Goal: Navigation & Orientation: Go to known website

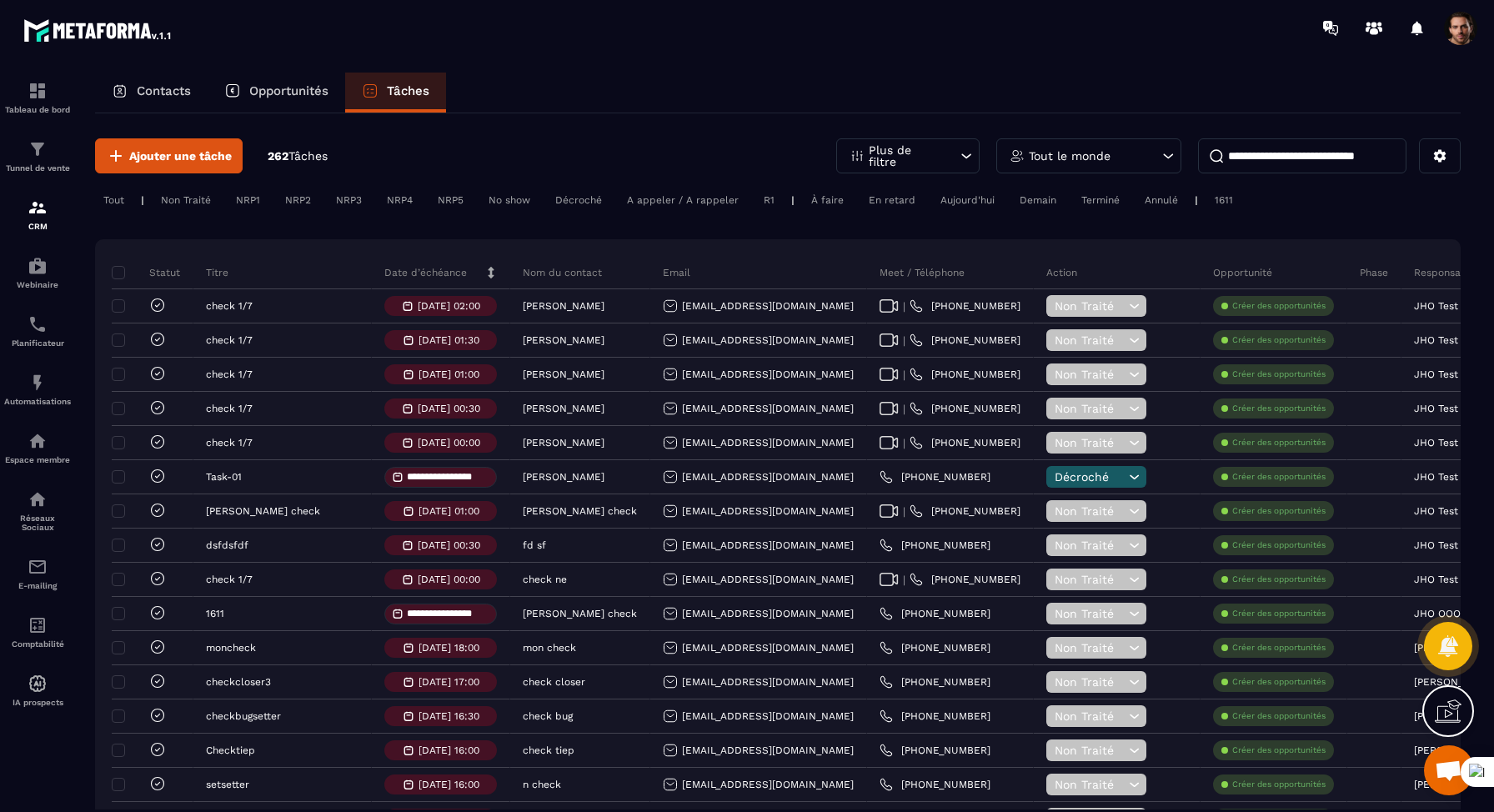
click at [922, 153] on p "Plus de filtre" at bounding box center [905, 155] width 73 height 23
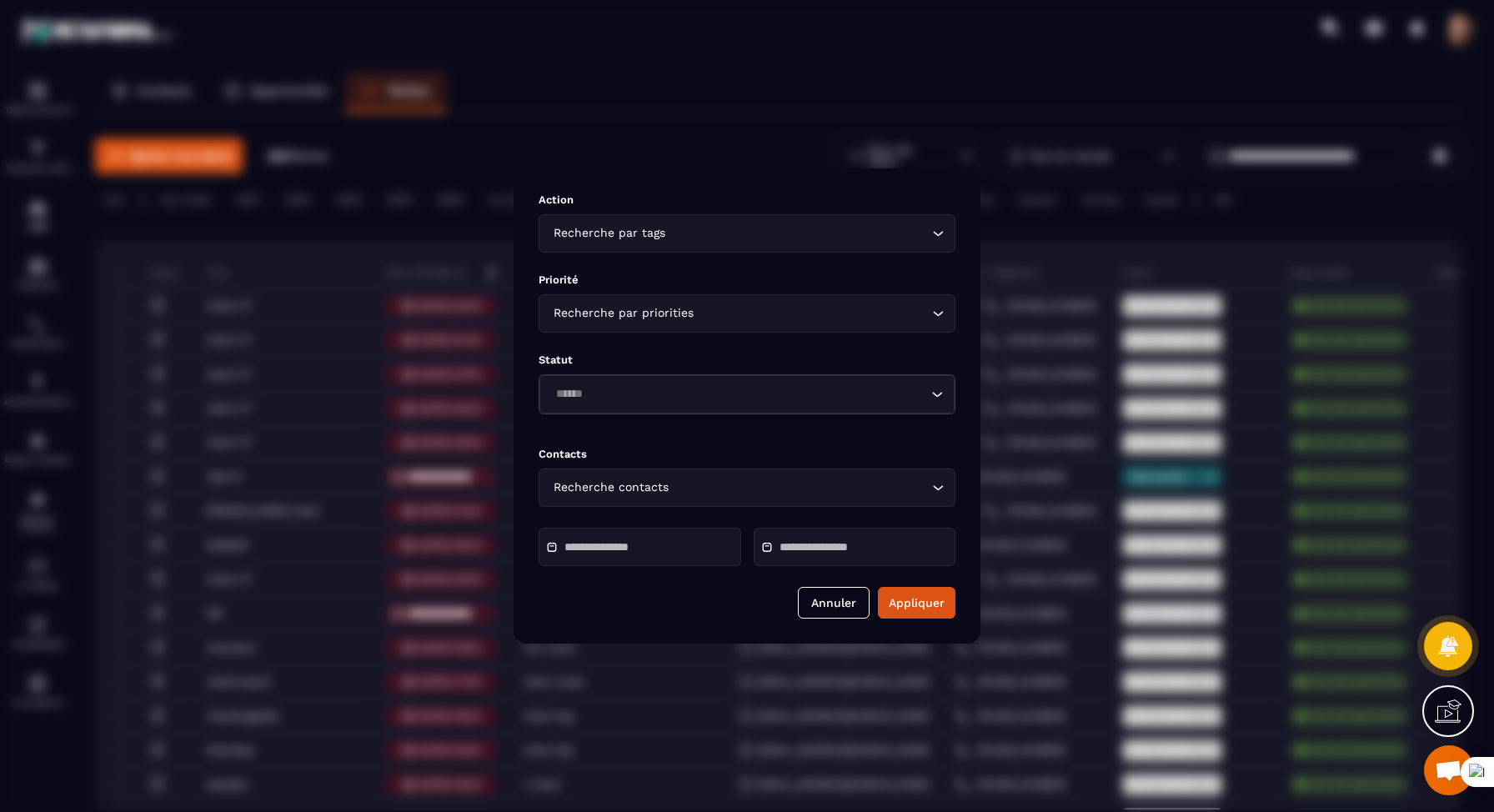
click at [570, 58] on div "Modal window" at bounding box center [747, 406] width 1494 height 812
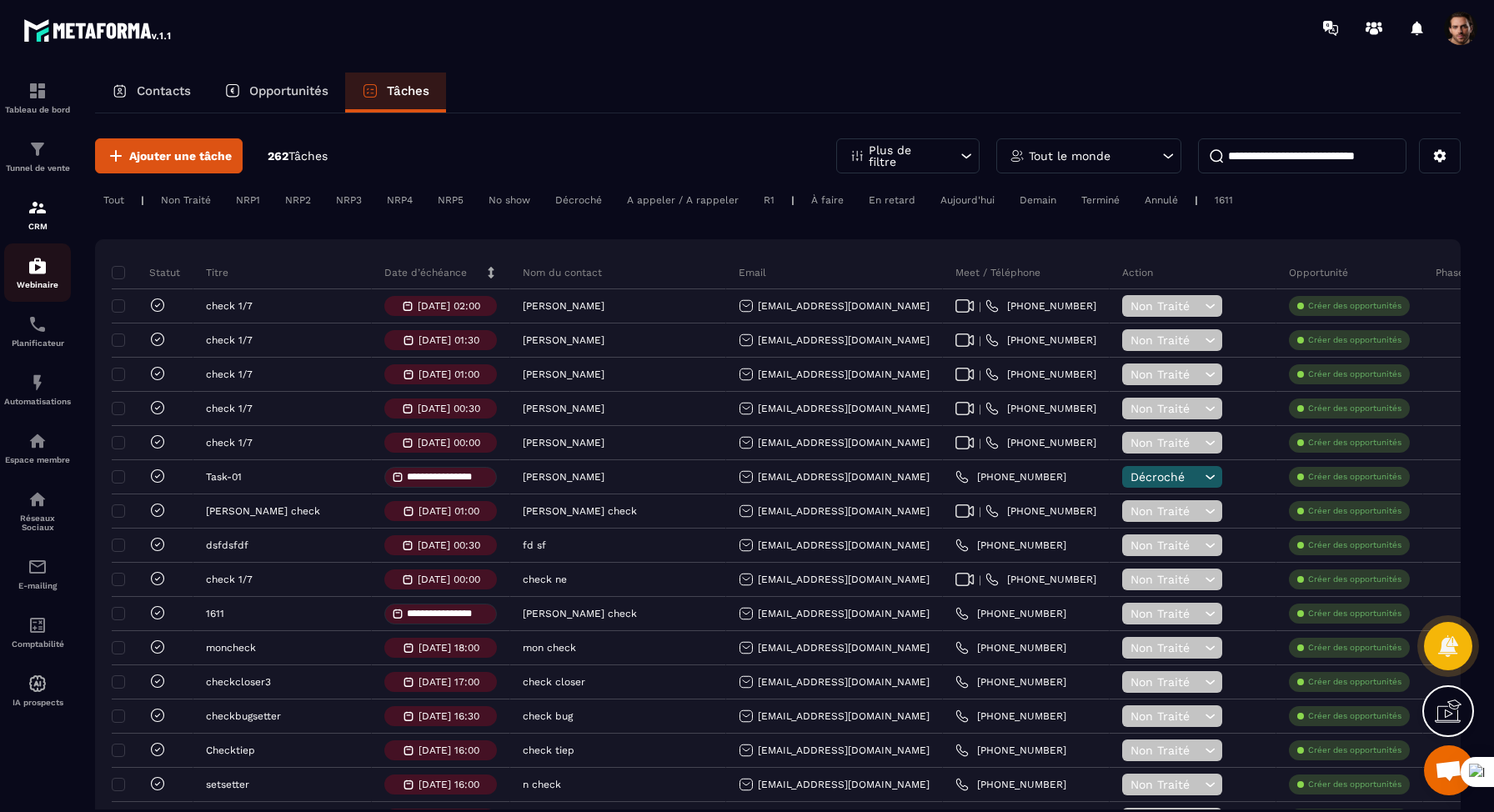
click at [26, 295] on link "Webinaire" at bounding box center [37, 273] width 67 height 59
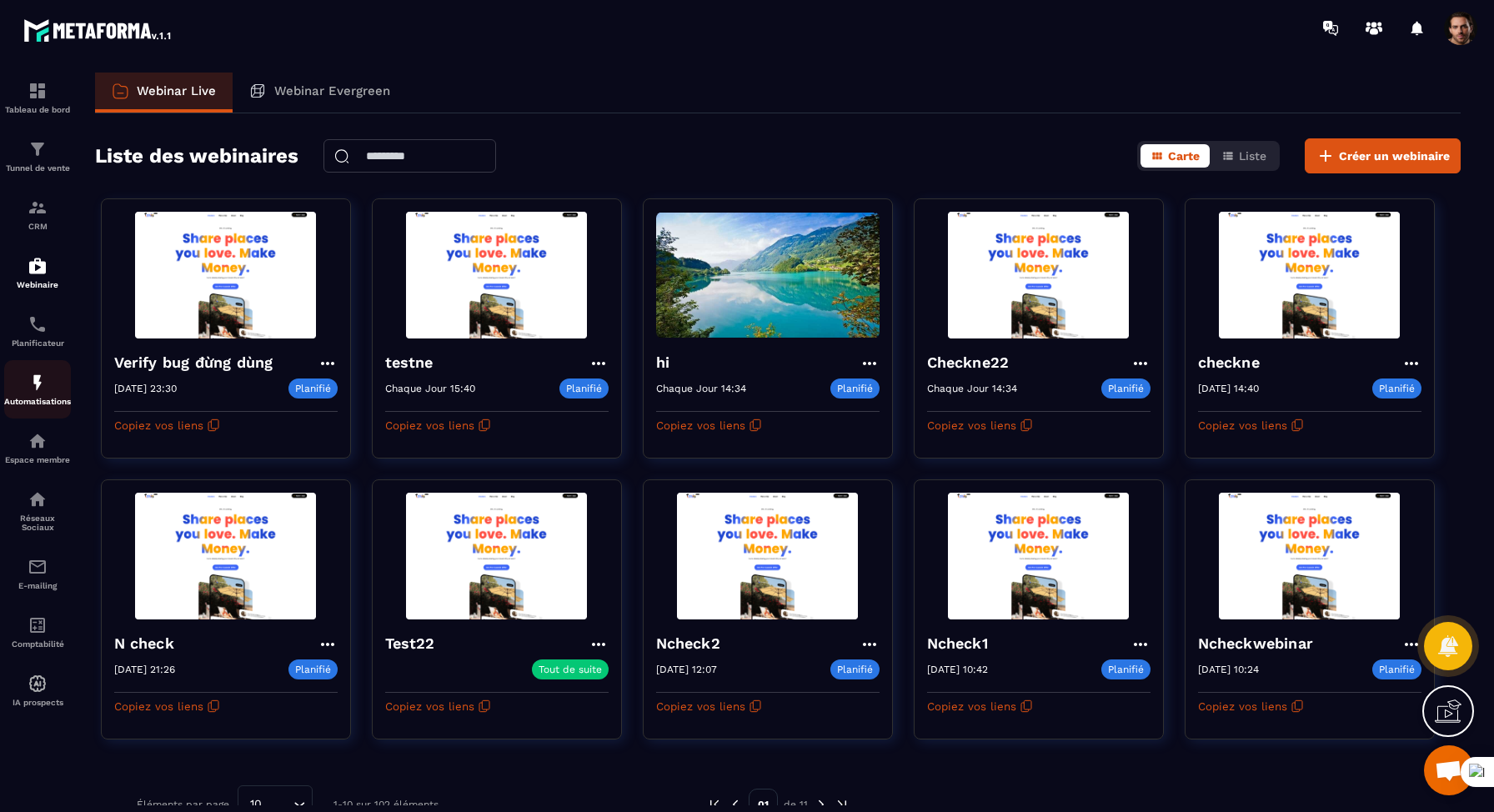
click at [37, 374] on link "Automatisations" at bounding box center [37, 390] width 67 height 59
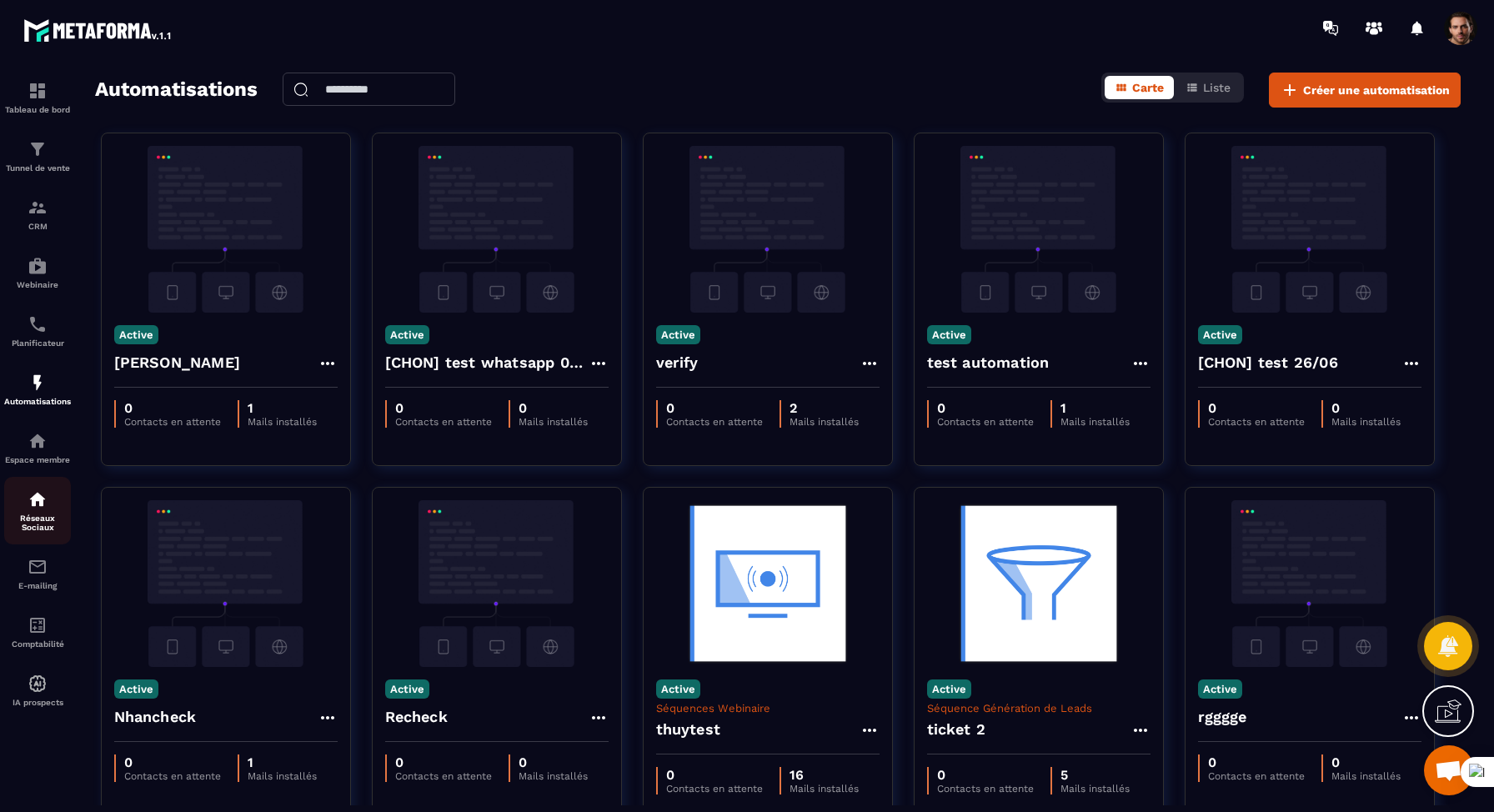
click at [41, 498] on img at bounding box center [37, 498] width 20 height 20
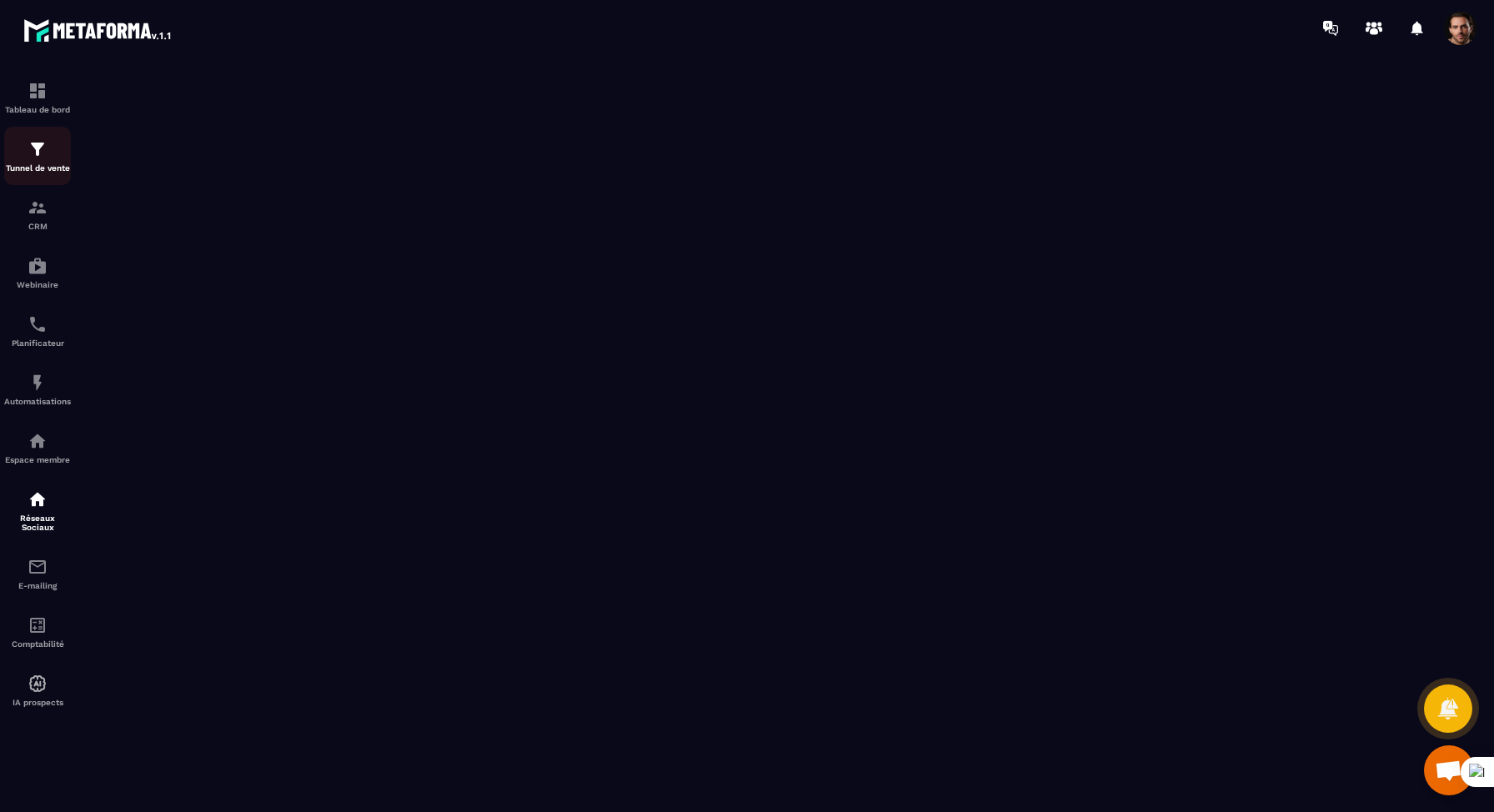
click at [30, 149] on img at bounding box center [37, 149] width 20 height 20
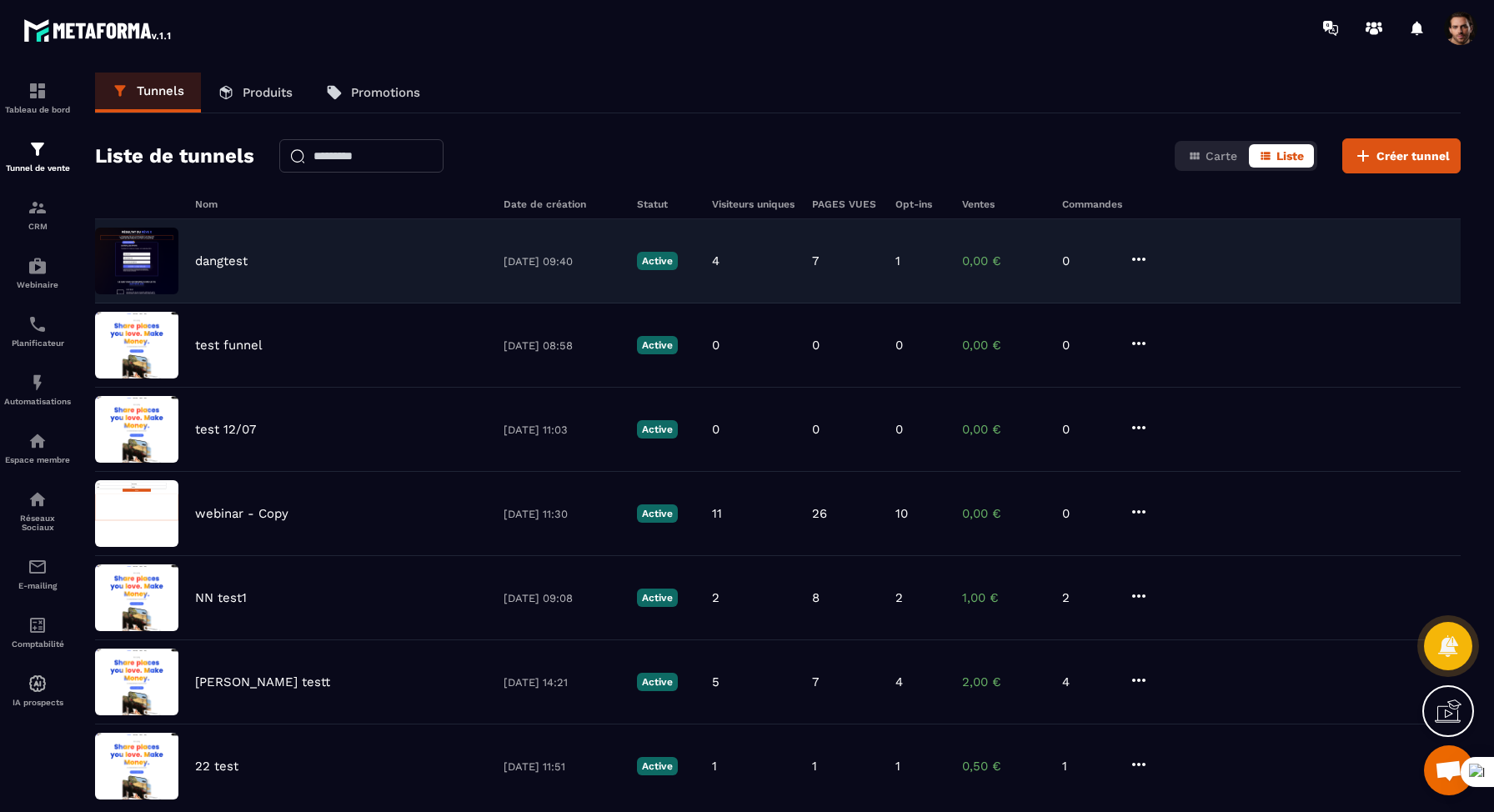
click at [320, 303] on div "dangtest 25/07/2025 09:40 Active 4 7 1 0,00 € 0" at bounding box center [778, 345] width 1365 height 84
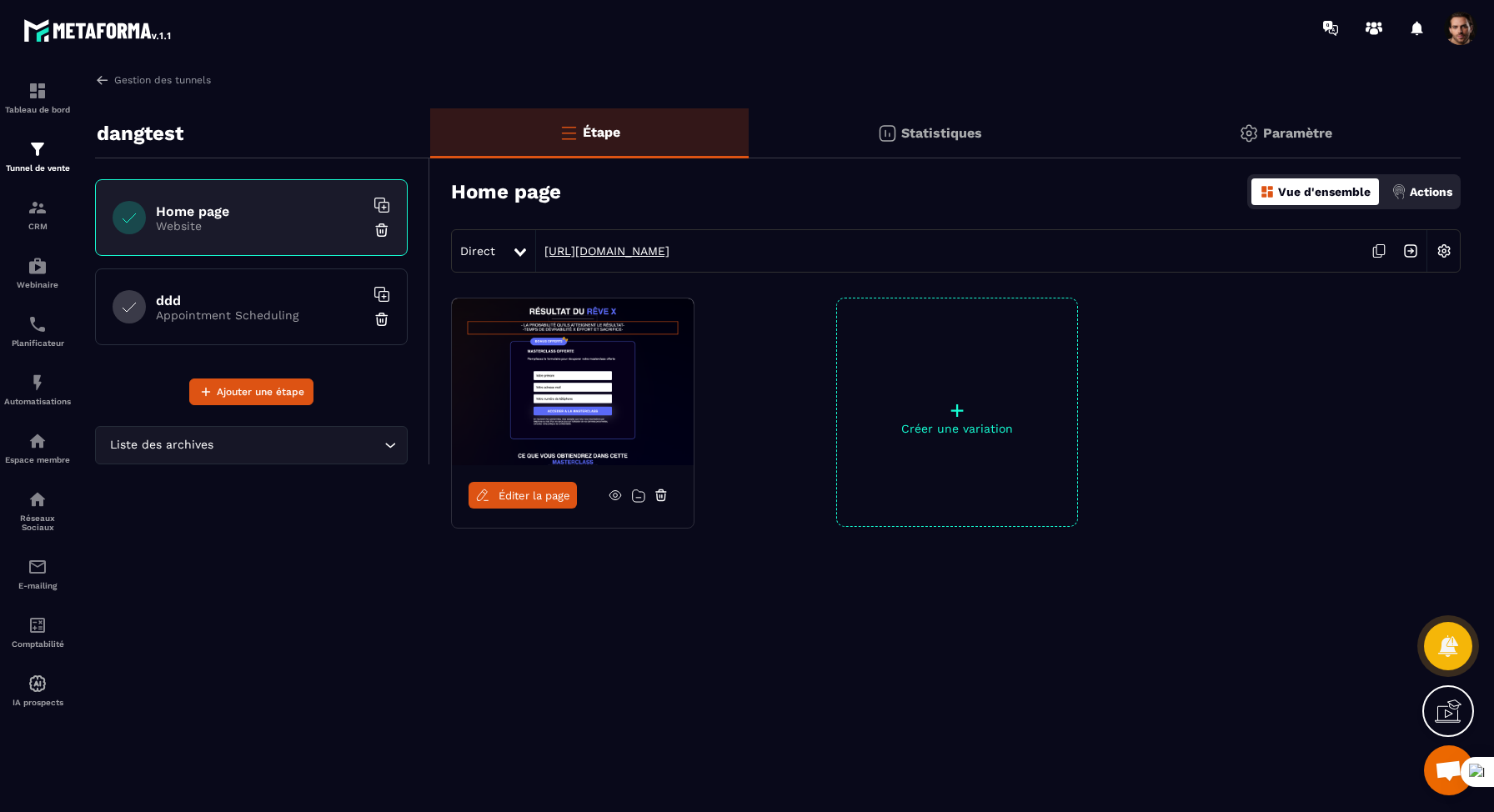
click at [670, 251] on link "https://www.metaforma.io/home" at bounding box center [602, 251] width 133 height 13
